Goal: Information Seeking & Learning: Learn about a topic

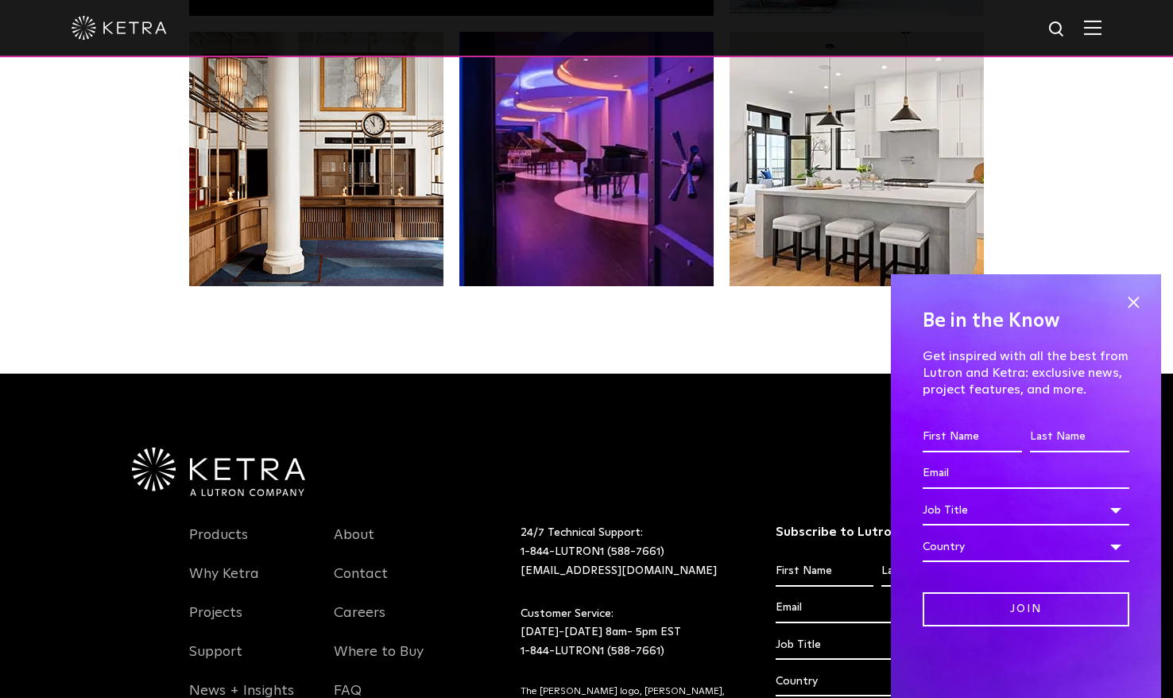
scroll to position [3339, 0]
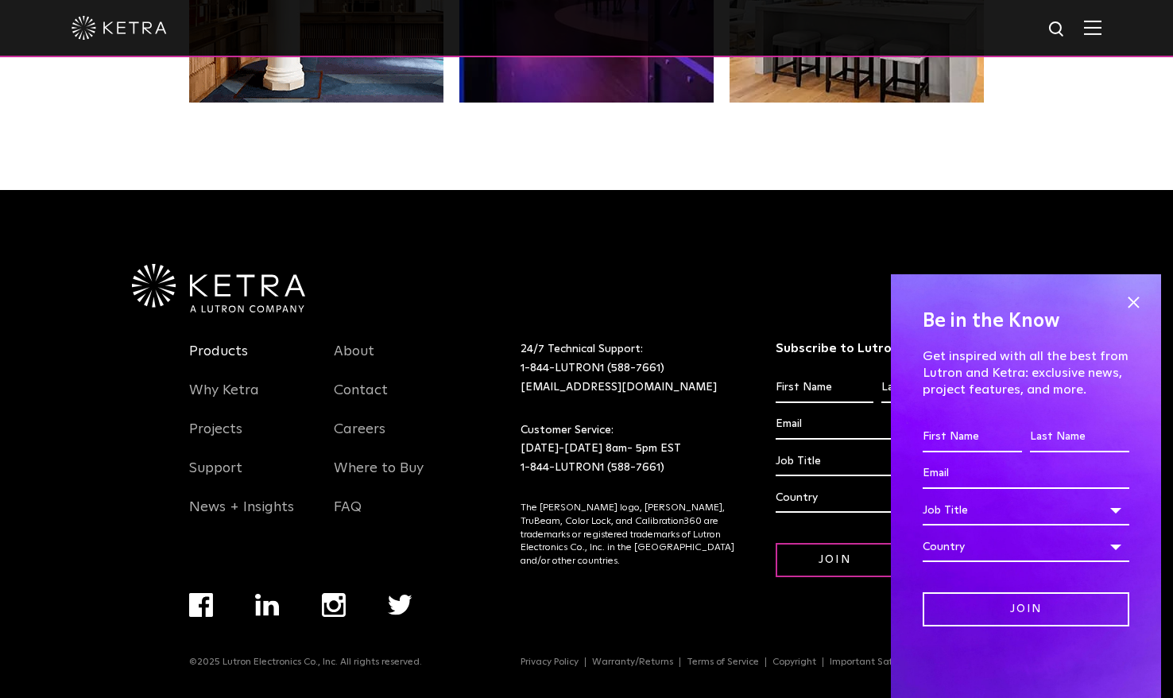
click at [222, 355] on link "Products" at bounding box center [218, 361] width 59 height 37
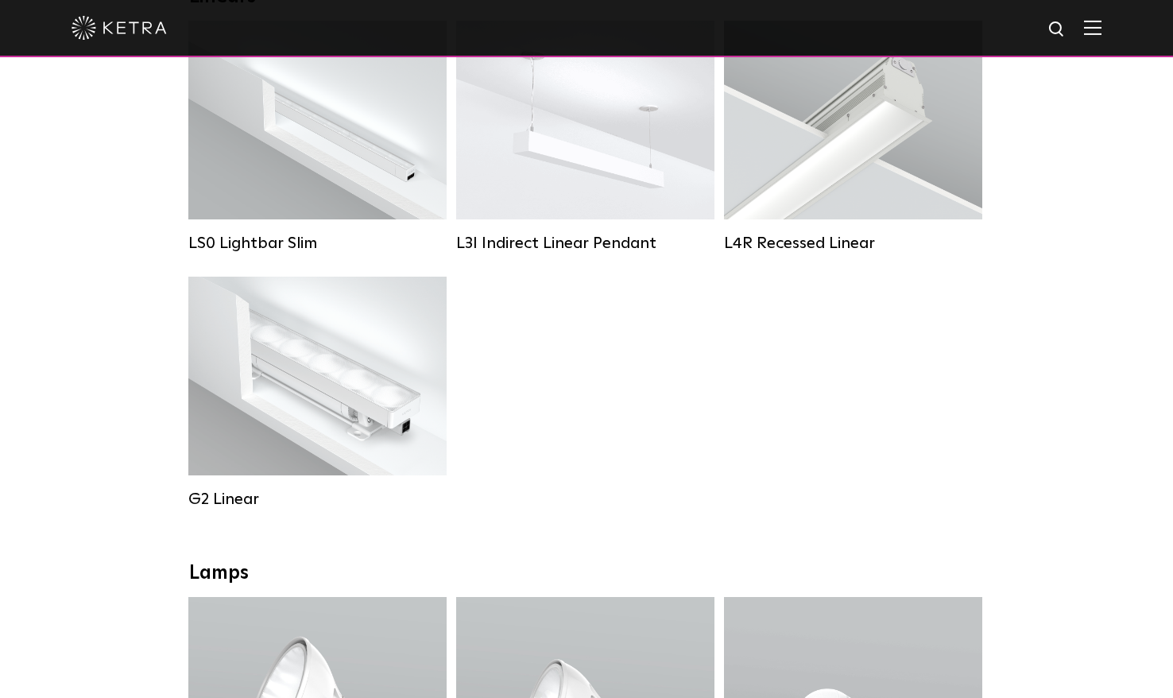
scroll to position [559, 0]
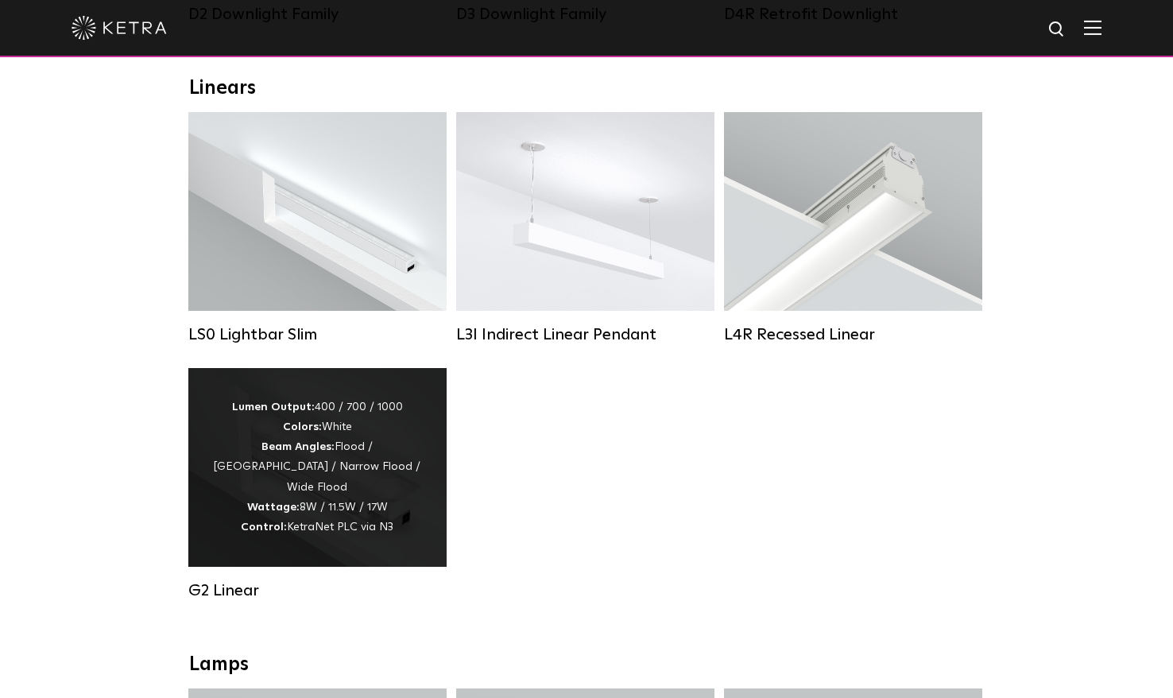
click at [409, 451] on div "Lumen Output: 400 / 700 / 1000 Colors: White Beam Angles: Flood / Graze / Narro…" at bounding box center [317, 467] width 211 height 140
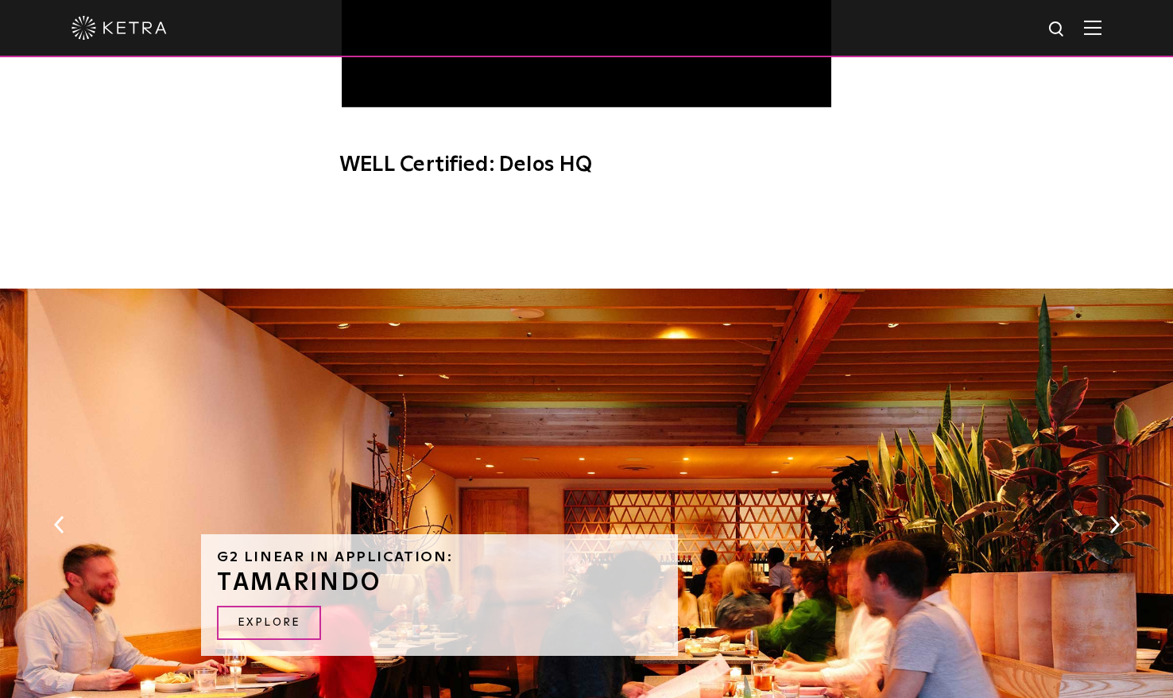
scroll to position [1523, 0]
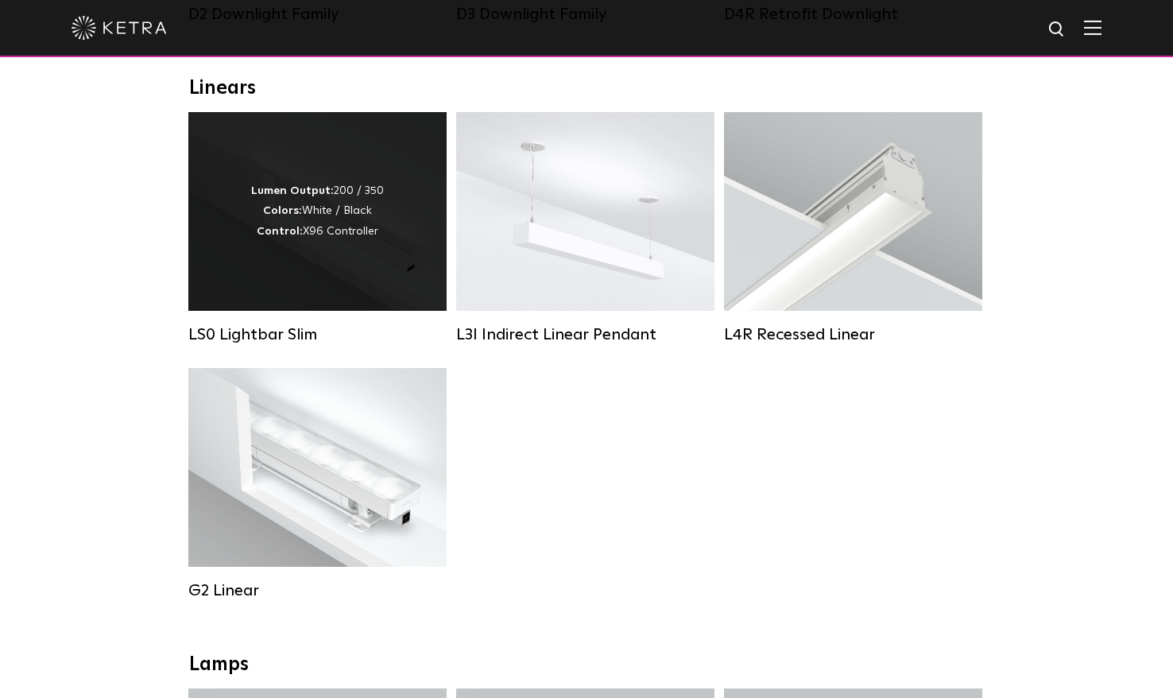
click at [285, 224] on div "Lumen Output: 200 / 350 Colors: White / Black Control: X96 Controller" at bounding box center [317, 211] width 133 height 60
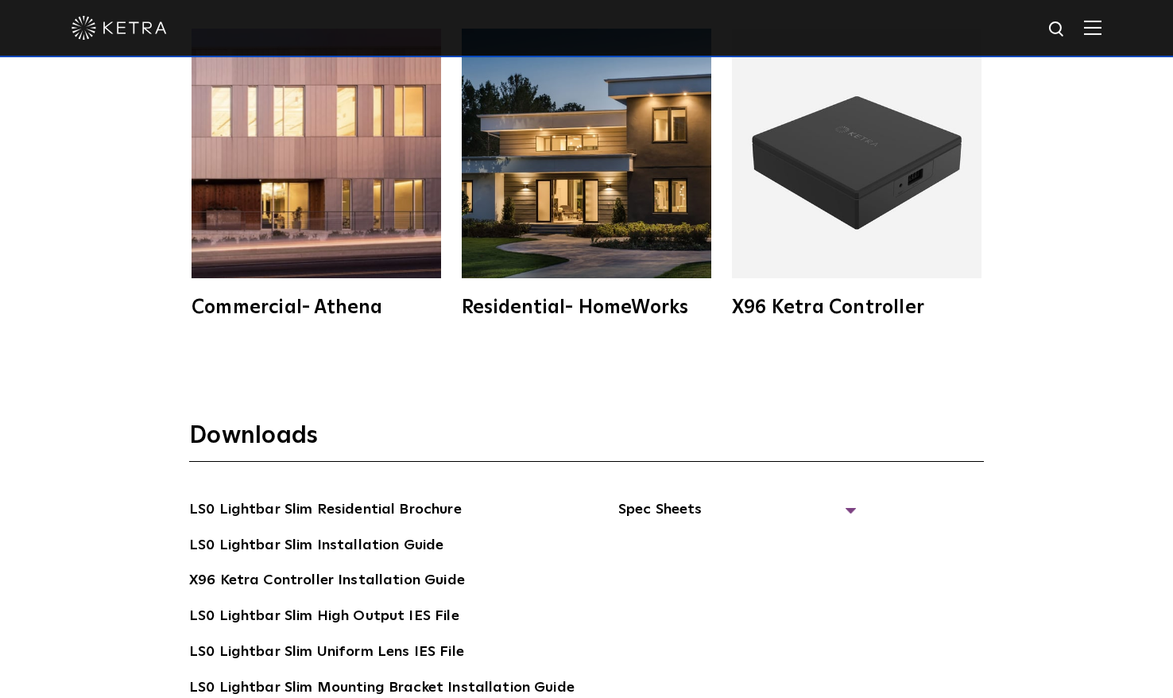
scroll to position [2859, 0]
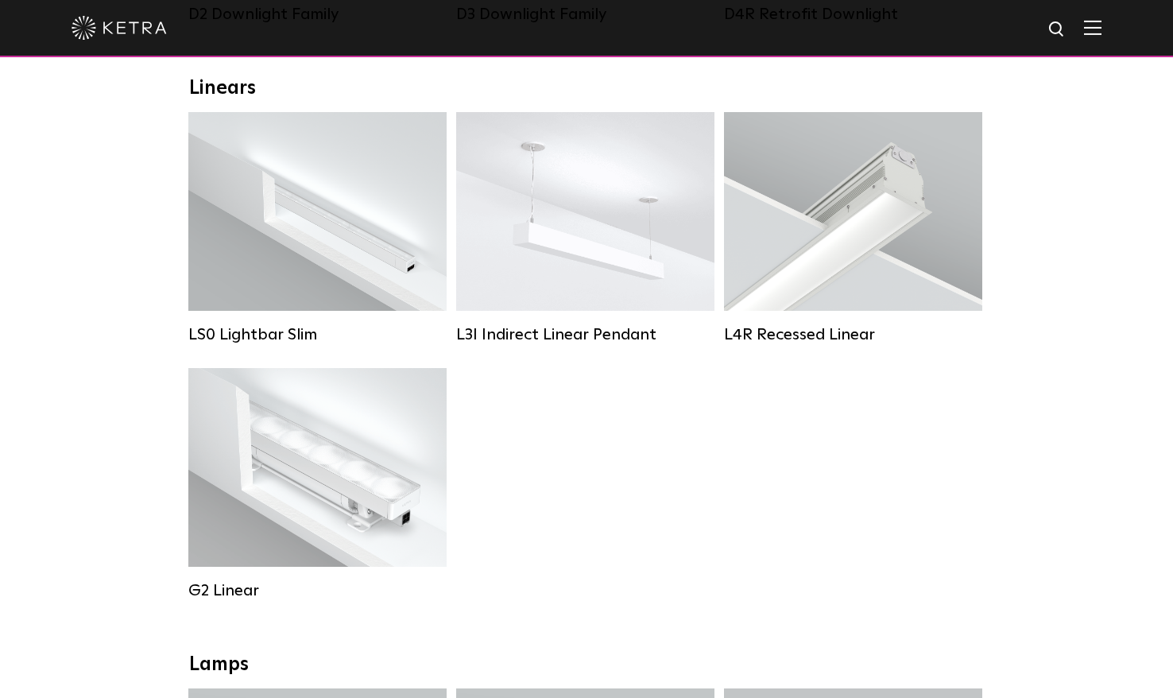
scroll to position [559, 0]
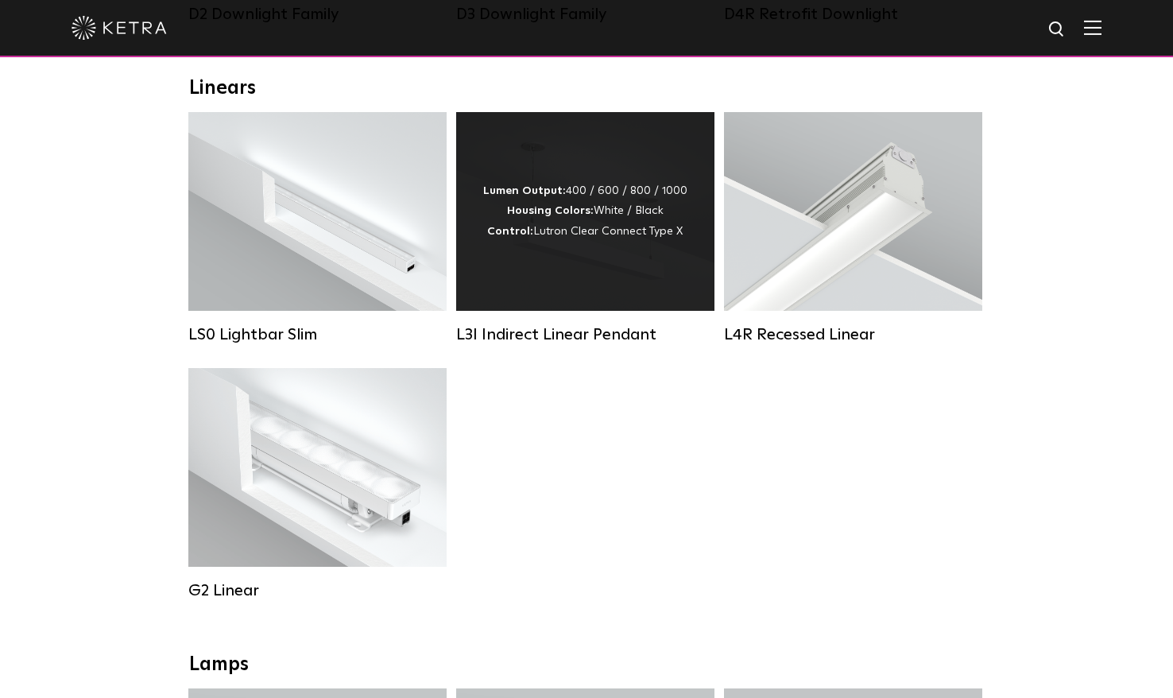
click at [562, 231] on div "Lumen Output: 400 / 600 / 800 / 1000 Housing Colors: White / Black Control: Lut…" at bounding box center [585, 211] width 204 height 60
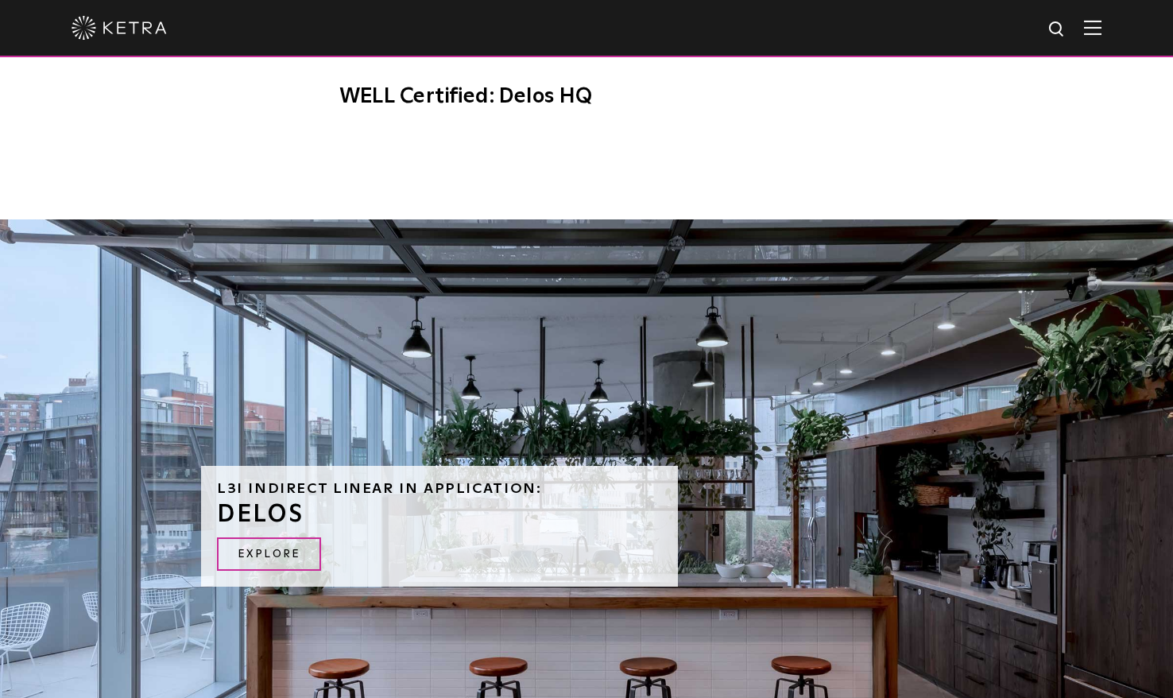
scroll to position [1439, 0]
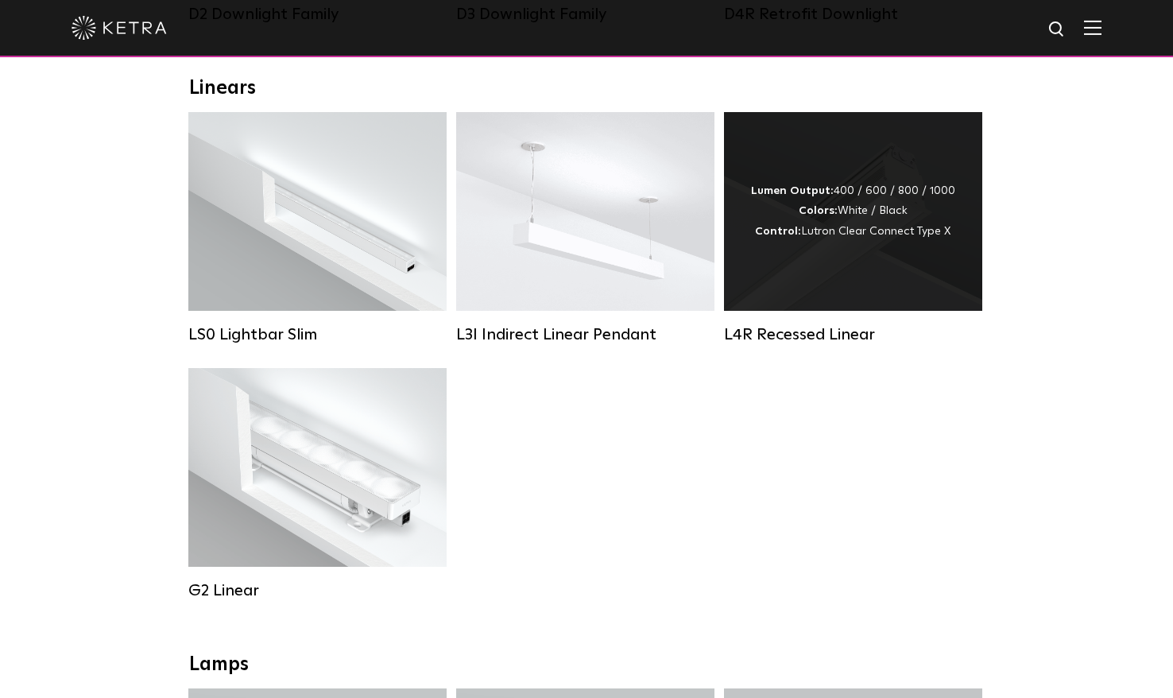
click at [821, 258] on div "Lumen Output: 400 / 600 / 800 / 1000 Colors: White / Black Control: Lutron Clea…" at bounding box center [853, 211] width 258 height 199
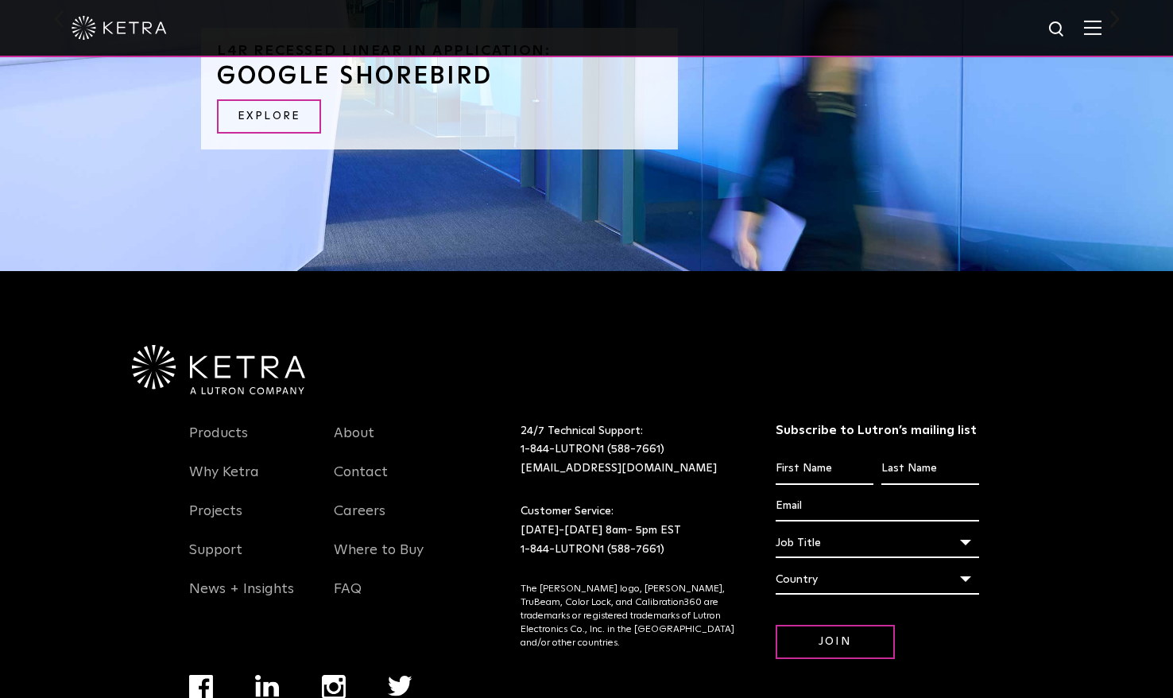
scroll to position [1756, 0]
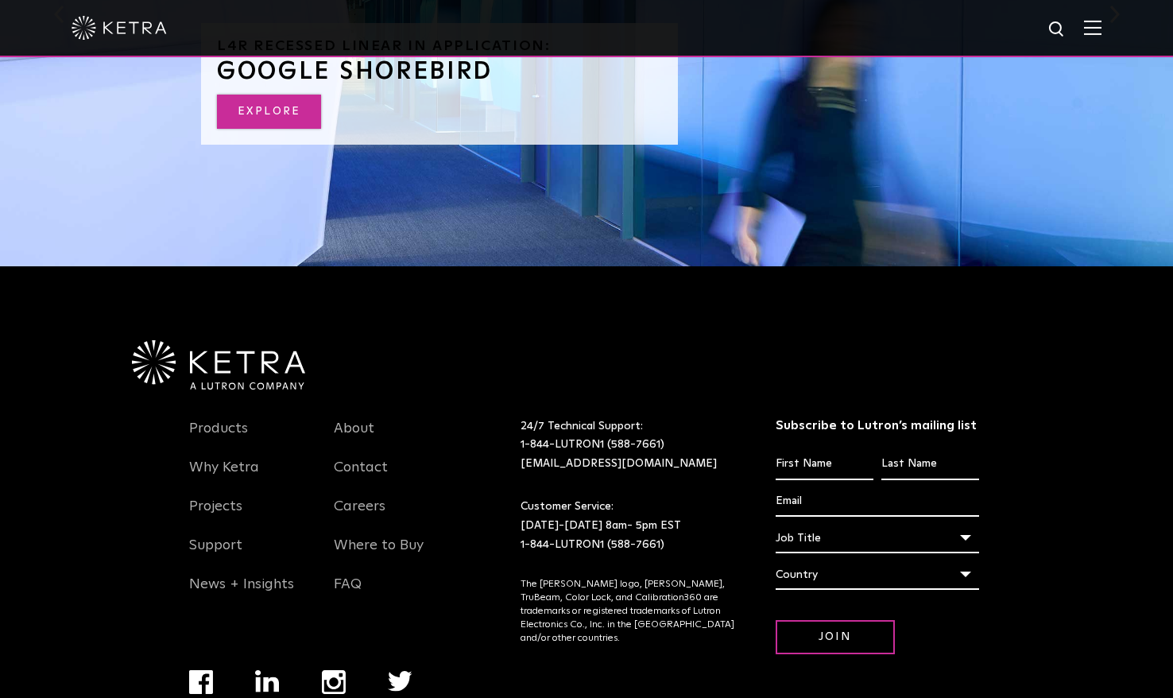
click at [264, 122] on link "EXPLORE" at bounding box center [269, 112] width 104 height 34
